Goal: Task Accomplishment & Management: Complete application form

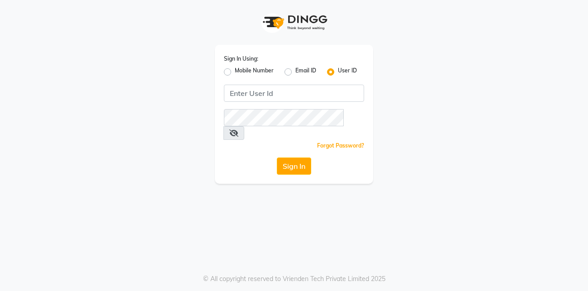
click at [296, 72] on label "Email ID" at bounding box center [306, 72] width 21 height 11
click at [296, 72] on input "Email ID" at bounding box center [299, 70] width 6 height 6
radio input "true"
radio input "false"
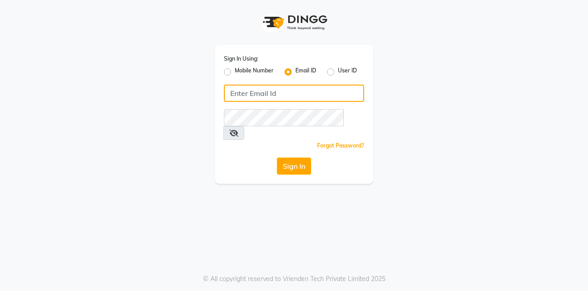
click at [275, 92] on input "Username" at bounding box center [294, 93] width 140 height 17
click at [244, 88] on input "Username" at bounding box center [294, 93] width 140 height 17
type input "facethelooks"
